Goal: Task Accomplishment & Management: Use online tool/utility

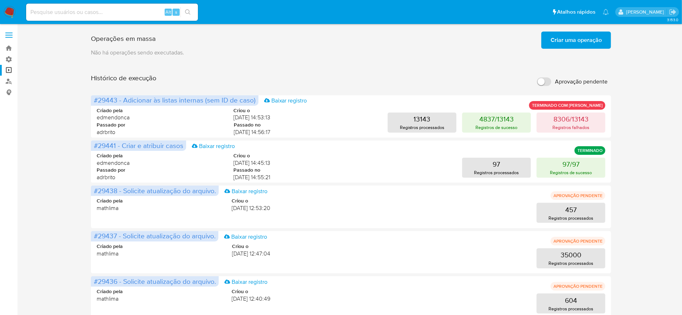
click at [540, 77] on input "Aprovação pendente" at bounding box center [544, 81] width 14 height 9
checkbox input "true"
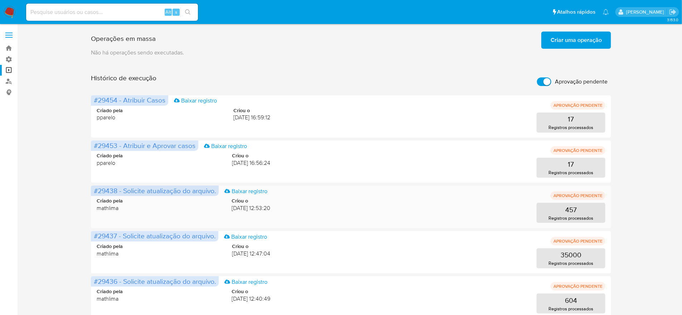
scroll to position [48, 0]
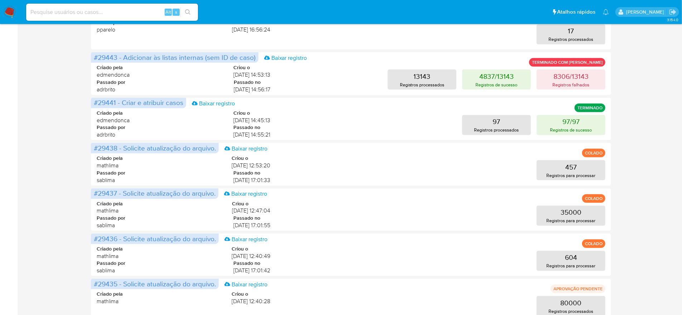
scroll to position [138, 0]
